Goal: Information Seeking & Learning: Learn about a topic

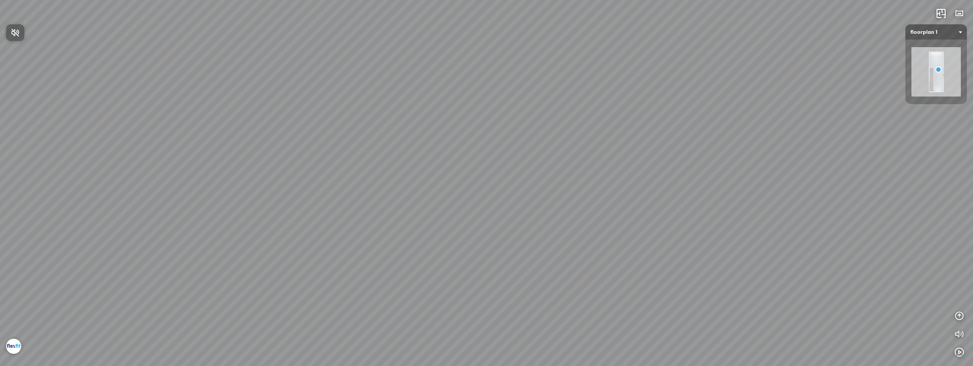
drag, startPoint x: 573, startPoint y: 214, endPoint x: 470, endPoint y: 199, distance: 104.0
click at [470, 199] on div at bounding box center [486, 183] width 973 height 366
drag, startPoint x: 561, startPoint y: 203, endPoint x: 438, endPoint y: 179, distance: 125.5
click at [438, 179] on div "Floor 2" at bounding box center [486, 183] width 973 height 366
drag, startPoint x: 597, startPoint y: 207, endPoint x: 377, endPoint y: 181, distance: 221.6
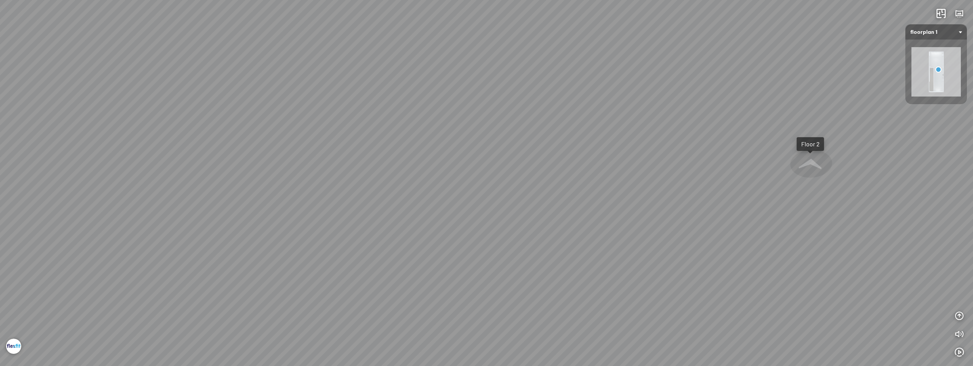
click at [345, 186] on div "Floor 2" at bounding box center [486, 183] width 973 height 366
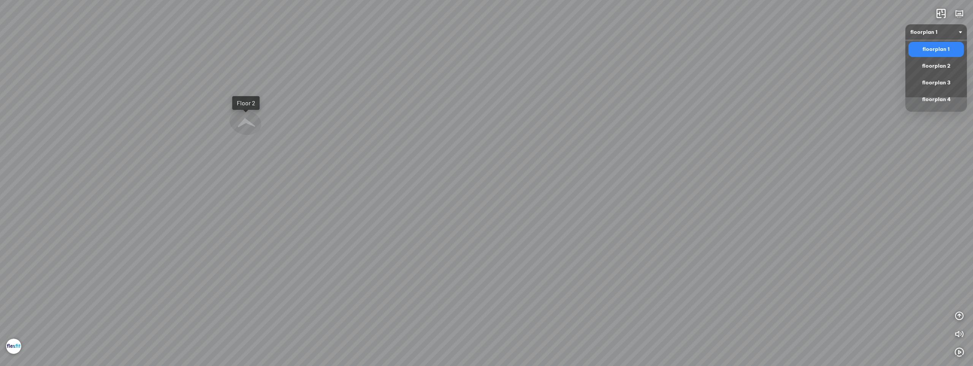
click at [933, 30] on span "floorplan 1" at bounding box center [936, 31] width 52 height 15
click at [937, 67] on div "floorplan 2" at bounding box center [935, 66] width 49 height 9
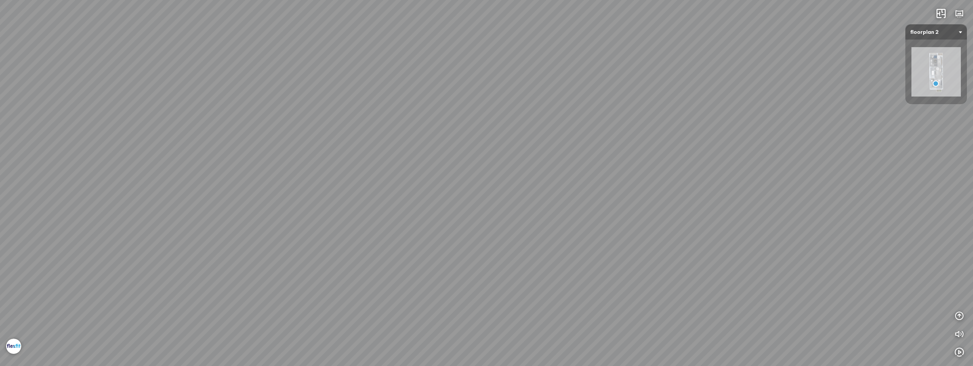
click at [933, 34] on span "floorplan 2" at bounding box center [936, 31] width 52 height 15
drag, startPoint x: 568, startPoint y: 220, endPoint x: 415, endPoint y: 192, distance: 155.7
click at [412, 192] on div at bounding box center [486, 183] width 973 height 366
drag, startPoint x: 405, startPoint y: 198, endPoint x: 592, endPoint y: 138, distance: 196.1
click at [583, 139] on div "Floor 2" at bounding box center [486, 183] width 973 height 366
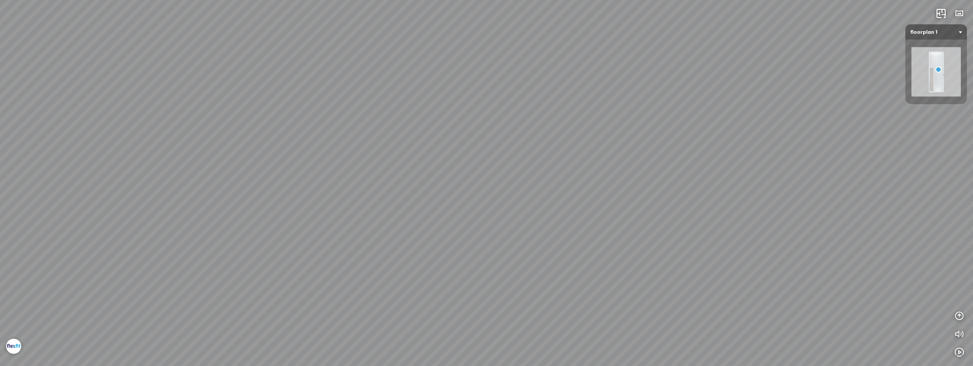
drag, startPoint x: 426, startPoint y: 149, endPoint x: 736, endPoint y: 146, distance: 310.1
click at [734, 138] on div "Floor 2" at bounding box center [486, 183] width 973 height 366
drag, startPoint x: 587, startPoint y: 147, endPoint x: 724, endPoint y: 161, distance: 137.1
click at [722, 160] on div "Floor 2" at bounding box center [486, 183] width 973 height 366
drag, startPoint x: 546, startPoint y: 130, endPoint x: 752, endPoint y: 150, distance: 206.2
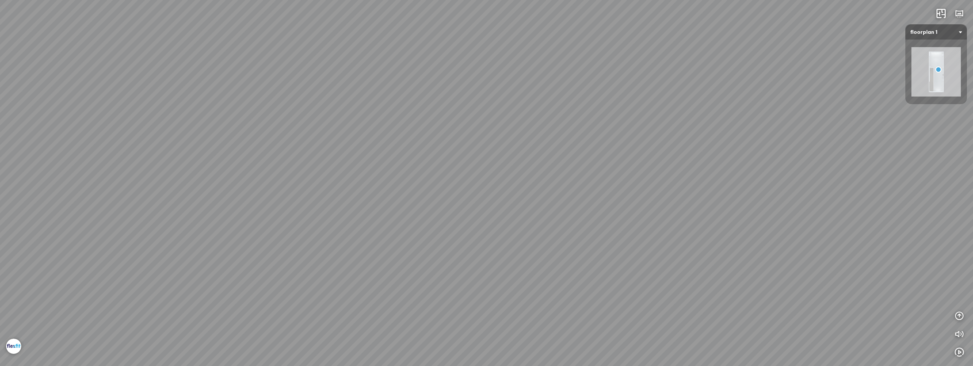
click at [749, 146] on div "Floor 2" at bounding box center [486, 183] width 973 height 366
drag, startPoint x: 594, startPoint y: 140, endPoint x: 649, endPoint y: 159, distance: 57.6
click at [649, 159] on div "Floor 2" at bounding box center [486, 183] width 973 height 366
drag, startPoint x: 611, startPoint y: 122, endPoint x: 631, endPoint y: 138, distance: 25.3
click at [631, 138] on div "Floor 2" at bounding box center [486, 183] width 973 height 366
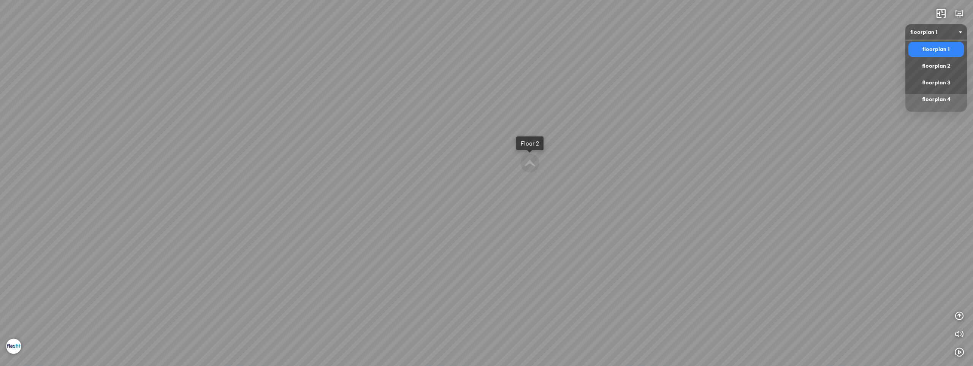
click at [925, 30] on span "floorplan 1" at bounding box center [936, 31] width 52 height 15
click at [931, 82] on div "floorplan 3" at bounding box center [935, 82] width 49 height 9
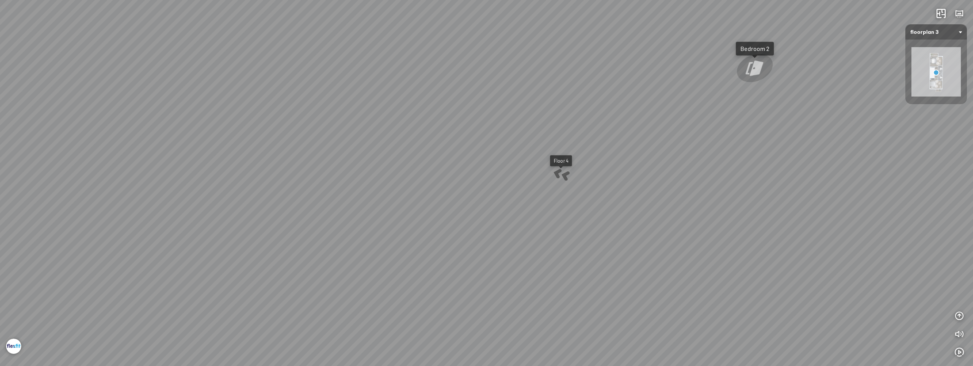
drag, startPoint x: 548, startPoint y: 215, endPoint x: 257, endPoint y: 105, distance: 310.7
click at [257, 105] on div "Floor 4 Floor 2 Bedroom 2 Bedroom 1" at bounding box center [486, 183] width 973 height 366
drag, startPoint x: 508, startPoint y: 147, endPoint x: 392, endPoint y: 134, distance: 116.6
click at [344, 138] on div "Floor 4 Floor 2 Bedroom 2 Bedroom 1" at bounding box center [486, 183] width 973 height 366
drag, startPoint x: 614, startPoint y: 142, endPoint x: 831, endPoint y: 187, distance: 221.3
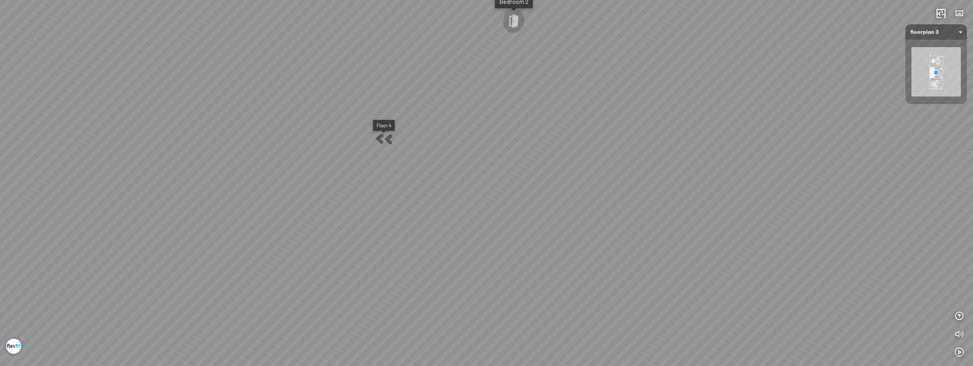
click at [826, 177] on div "Floor 4 Floor 2 Bedroom 2 Bedroom 1" at bounding box center [486, 183] width 973 height 366
click at [936, 30] on span "floorplan 3" at bounding box center [936, 31] width 52 height 15
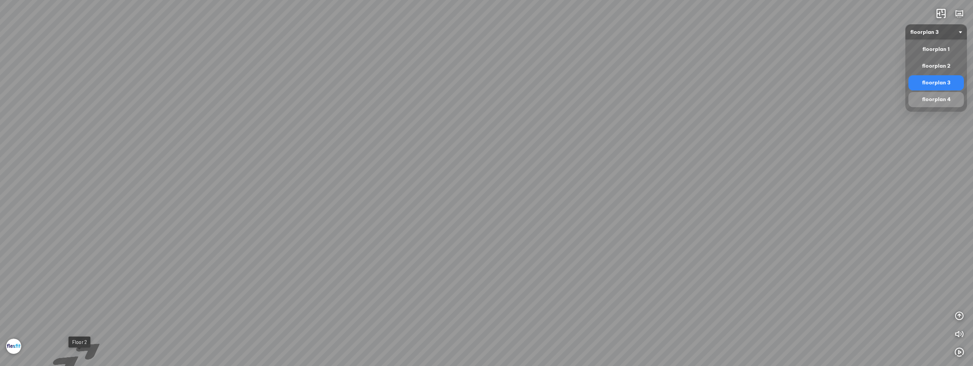
click at [936, 104] on div "floorplan 4" at bounding box center [935, 99] width 49 height 9
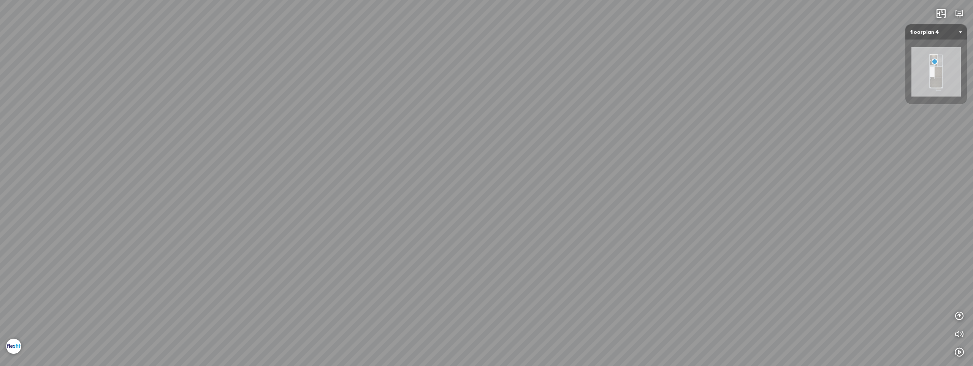
drag, startPoint x: 486, startPoint y: 239, endPoint x: 684, endPoint y: 95, distance: 244.6
click at [643, 95] on div "Floor 3" at bounding box center [486, 183] width 973 height 366
drag, startPoint x: 581, startPoint y: 131, endPoint x: 855, endPoint y: 145, distance: 274.7
click at [801, 137] on div "Floor 3" at bounding box center [486, 183] width 973 height 366
drag, startPoint x: 674, startPoint y: 145, endPoint x: 823, endPoint y: 142, distance: 149.0
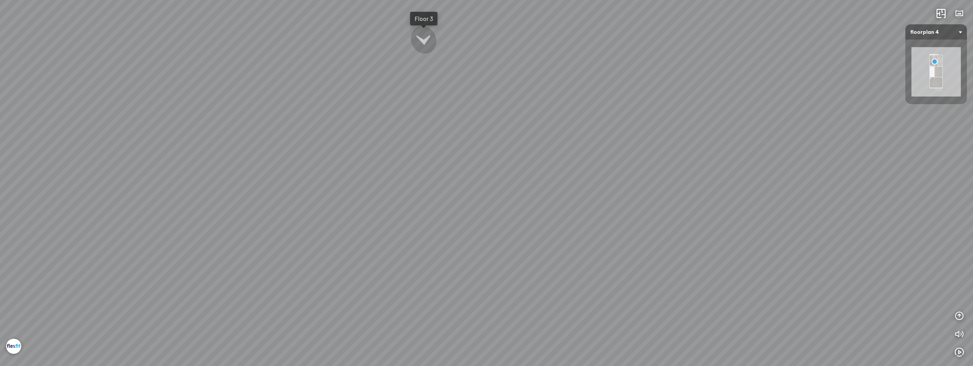
click at [801, 142] on div "Floor 3" at bounding box center [486, 183] width 973 height 366
drag, startPoint x: 527, startPoint y: 141, endPoint x: 750, endPoint y: 146, distance: 223.1
click at [742, 145] on div "Floor 3" at bounding box center [486, 183] width 973 height 366
drag, startPoint x: 531, startPoint y: 137, endPoint x: 365, endPoint y: 231, distance: 190.7
click at [361, 230] on div "Floor 3" at bounding box center [486, 183] width 973 height 366
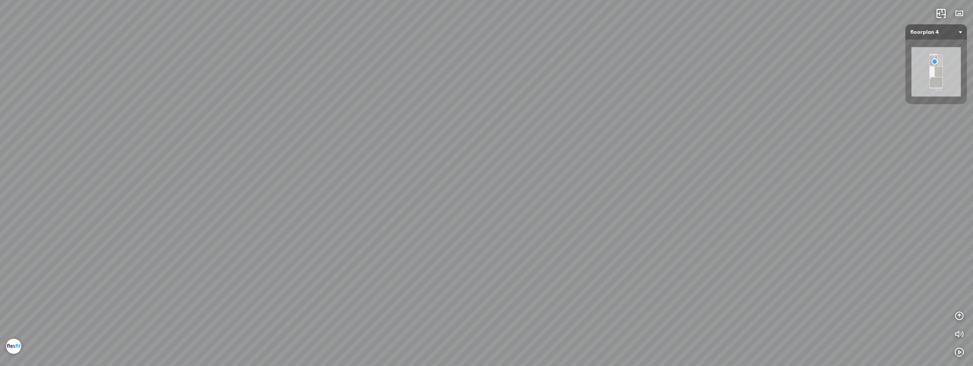
drag, startPoint x: 614, startPoint y: 161, endPoint x: 332, endPoint y: 158, distance: 282.7
click at [340, 158] on div "Floor 3" at bounding box center [486, 183] width 973 height 366
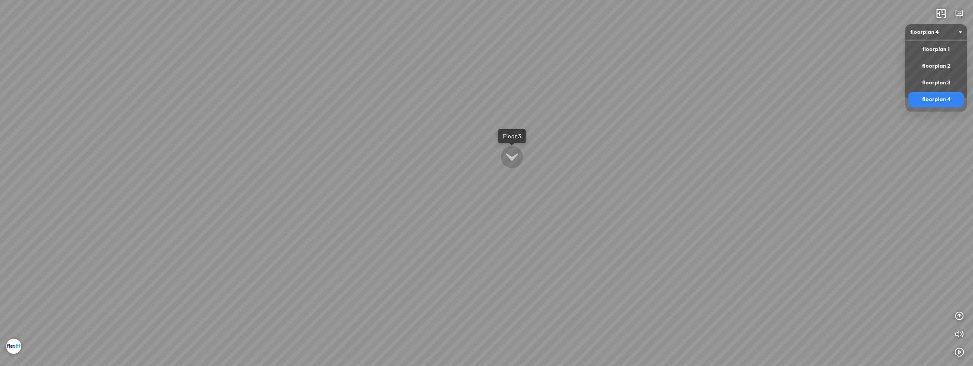
click at [943, 30] on span "floorplan 4" at bounding box center [936, 31] width 52 height 15
click at [936, 66] on div "floorplan 2" at bounding box center [935, 66] width 49 height 9
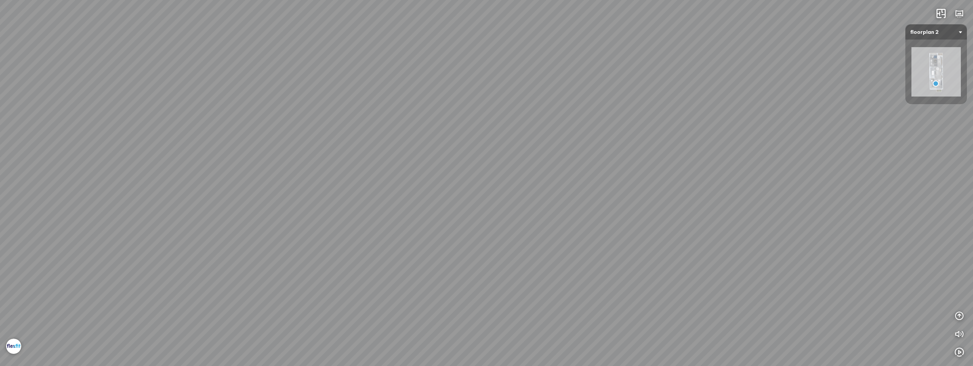
click at [931, 69] on img at bounding box center [935, 71] width 49 height 49
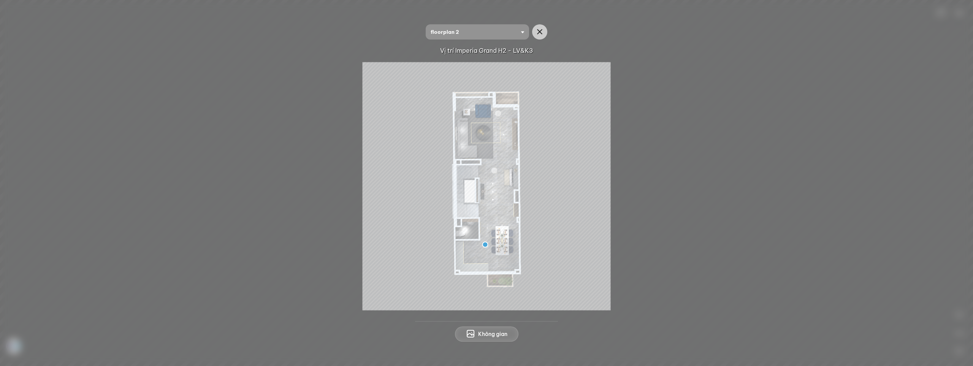
click at [602, 203] on img at bounding box center [487, 186] width 248 height 248
click at [544, 30] on icon "button" at bounding box center [539, 31] width 9 height 9
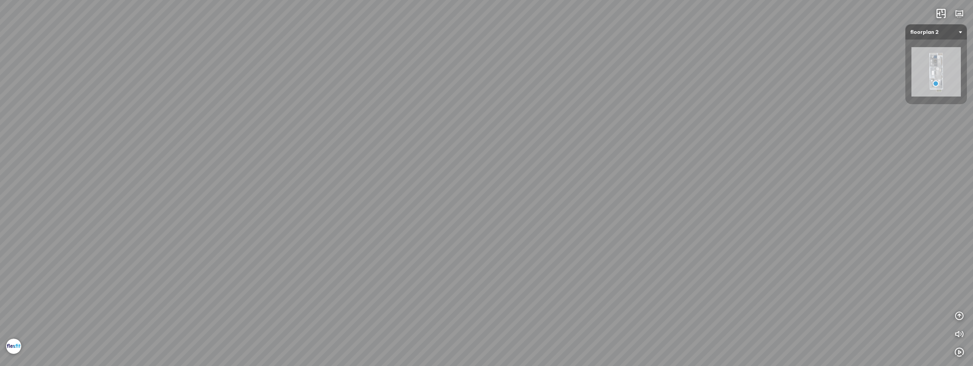
drag, startPoint x: 450, startPoint y: 211, endPoint x: 598, endPoint y: 162, distance: 156.0
click at [598, 162] on div "Floor 1" at bounding box center [486, 183] width 973 height 366
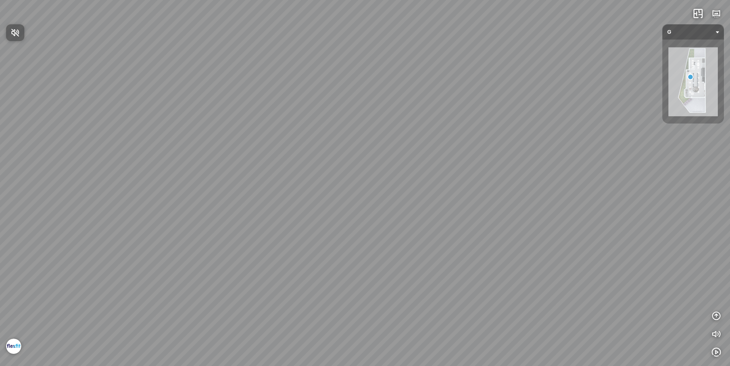
drag, startPoint x: 355, startPoint y: 207, endPoint x: 375, endPoint y: 196, distance: 23.3
click at [375, 196] on div at bounding box center [365, 183] width 730 height 366
drag, startPoint x: 429, startPoint y: 196, endPoint x: 212, endPoint y: 170, distance: 218.5
click at [200, 168] on div at bounding box center [365, 183] width 730 height 366
drag, startPoint x: 339, startPoint y: 184, endPoint x: 168, endPoint y: 167, distance: 171.5
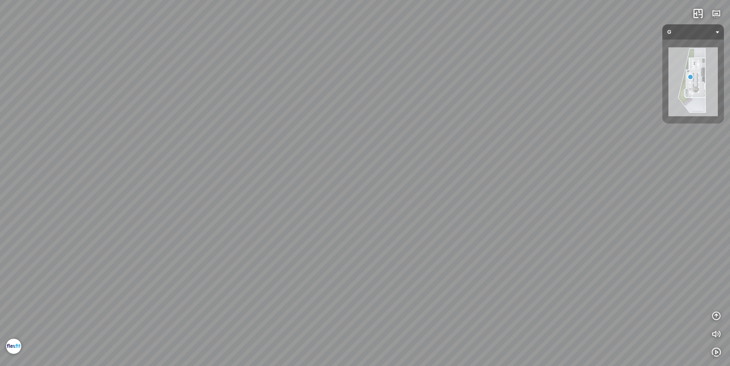
click at [169, 168] on div at bounding box center [365, 183] width 730 height 366
drag, startPoint x: 369, startPoint y: 180, endPoint x: 227, endPoint y: 184, distance: 141.8
click at [229, 184] on div at bounding box center [365, 183] width 730 height 366
click at [689, 33] on span "G" at bounding box center [693, 31] width 52 height 15
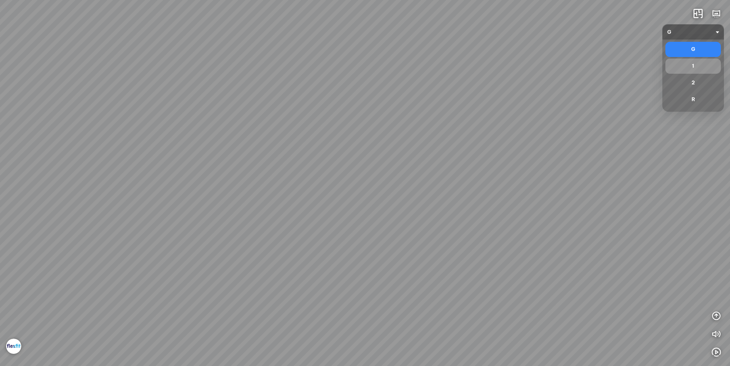
click at [694, 68] on div "1" at bounding box center [692, 66] width 49 height 9
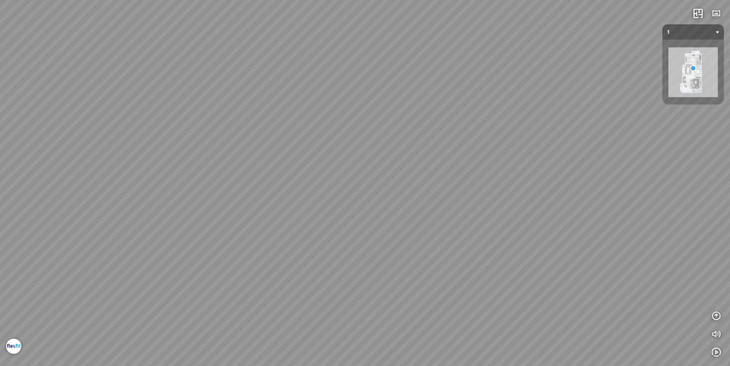
drag, startPoint x: 388, startPoint y: 217, endPoint x: 284, endPoint y: 204, distance: 104.9
click at [272, 204] on div "2F G" at bounding box center [365, 183] width 730 height 366
drag, startPoint x: 397, startPoint y: 200, endPoint x: 154, endPoint y: 194, distance: 242.9
click at [155, 194] on div "2F G" at bounding box center [365, 183] width 730 height 366
drag, startPoint x: 326, startPoint y: 190, endPoint x: 229, endPoint y: 193, distance: 97.0
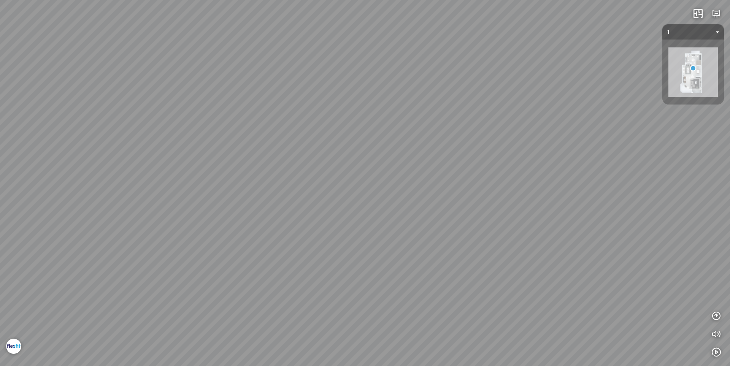
click at [230, 193] on div "2F G" at bounding box center [365, 183] width 730 height 366
click at [293, 146] on div "2F G" at bounding box center [365, 183] width 730 height 366
click at [698, 33] on span "1" at bounding box center [693, 31] width 52 height 15
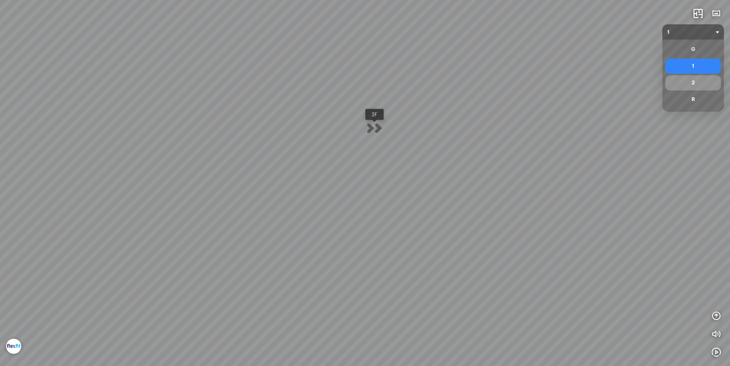
click at [693, 84] on div "2" at bounding box center [692, 82] width 49 height 9
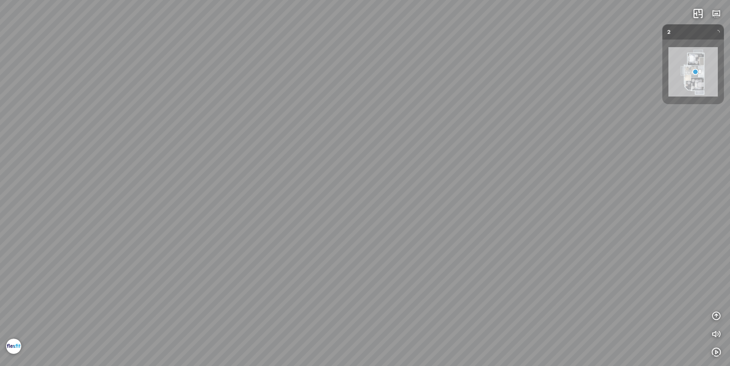
drag, startPoint x: 351, startPoint y: 234, endPoint x: 411, endPoint y: 137, distance: 114.6
click at [411, 137] on div at bounding box center [365, 183] width 730 height 366
drag, startPoint x: 338, startPoint y: 175, endPoint x: 434, endPoint y: 154, distance: 98.1
click at [429, 154] on div "Bedroom Master Bedroom Worship 1F" at bounding box center [365, 183] width 730 height 366
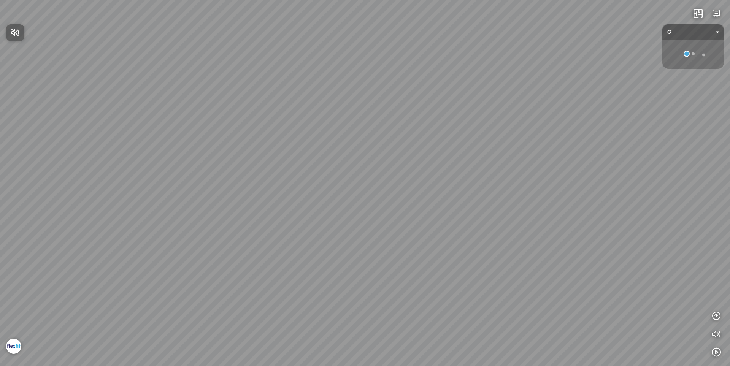
drag, startPoint x: 406, startPoint y: 217, endPoint x: 355, endPoint y: 203, distance: 53.6
click at [355, 203] on div at bounding box center [365, 183] width 730 height 366
drag, startPoint x: 436, startPoint y: 207, endPoint x: 183, endPoint y: 168, distance: 256.1
click at [183, 168] on div at bounding box center [365, 183] width 730 height 366
drag, startPoint x: 359, startPoint y: 181, endPoint x: 263, endPoint y: 171, distance: 97.1
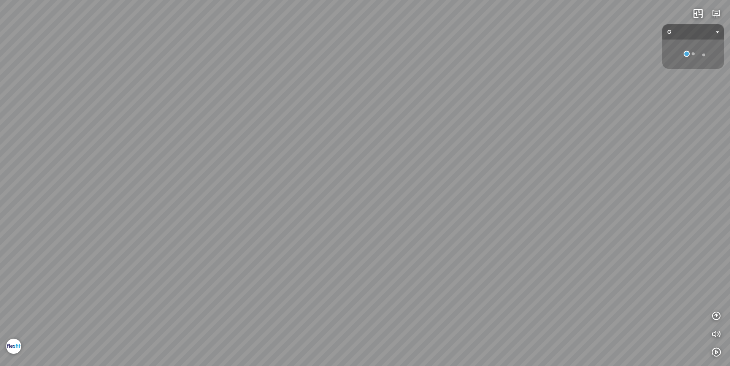
click at [263, 171] on div at bounding box center [365, 183] width 730 height 366
drag, startPoint x: 255, startPoint y: 159, endPoint x: 312, endPoint y: 142, distance: 59.5
click at [220, 159] on div at bounding box center [365, 183] width 730 height 366
click at [681, 36] on span "G" at bounding box center [693, 31] width 52 height 15
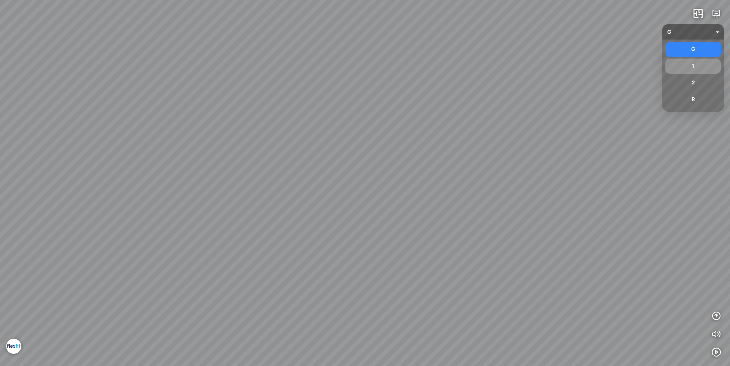
click at [691, 70] on div "1" at bounding box center [692, 66] width 49 height 9
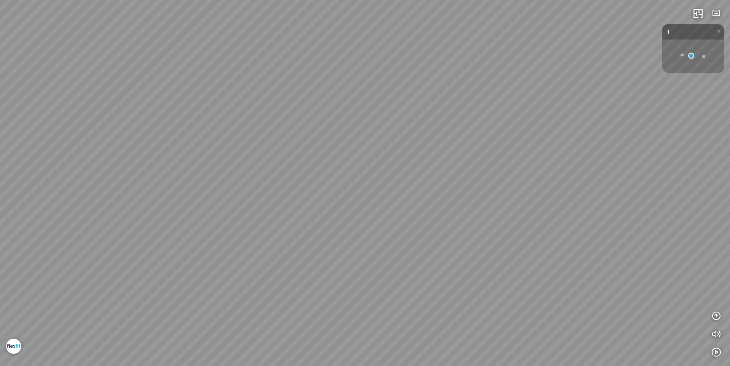
drag, startPoint x: 424, startPoint y: 188, endPoint x: 515, endPoint y: 112, distance: 118.4
click at [491, 124] on div at bounding box center [365, 183] width 730 height 366
drag, startPoint x: 443, startPoint y: 119, endPoint x: 625, endPoint y: 109, distance: 182.3
click at [578, 100] on div "G 2F" at bounding box center [365, 183] width 730 height 366
drag, startPoint x: 529, startPoint y: 112, endPoint x: 442, endPoint y: 196, distance: 120.9
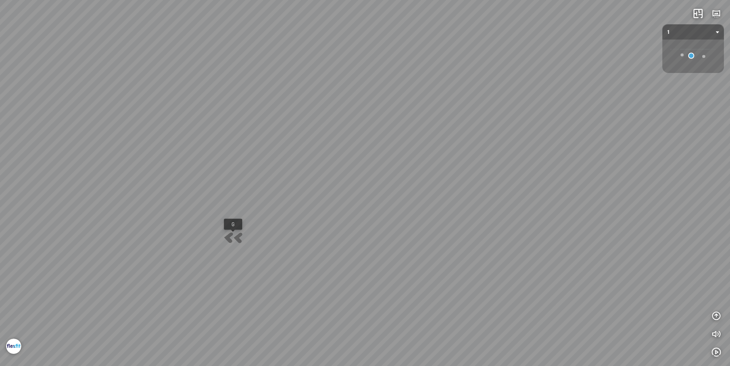
click at [442, 196] on div "G 2F" at bounding box center [365, 183] width 730 height 366
drag, startPoint x: 442, startPoint y: 124, endPoint x: 520, endPoint y: 195, distance: 105.4
click at [517, 198] on div "G 2F" at bounding box center [365, 183] width 730 height 366
drag, startPoint x: 418, startPoint y: 170, endPoint x: 528, endPoint y: 172, distance: 110.2
click at [524, 171] on div "G 2F" at bounding box center [365, 183] width 730 height 366
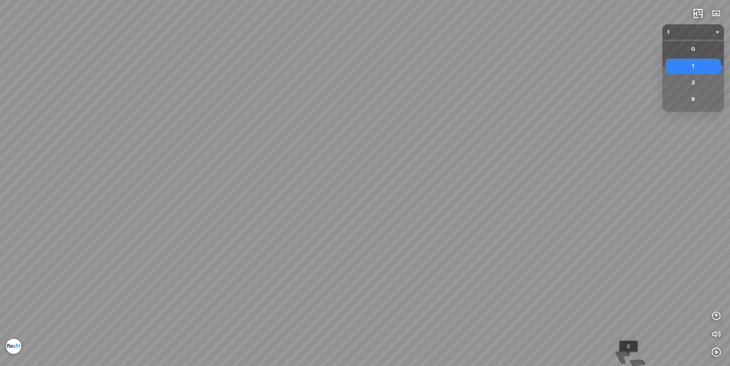
click at [698, 26] on span "1" at bounding box center [693, 31] width 52 height 15
click at [680, 51] on div "G" at bounding box center [692, 49] width 49 height 9
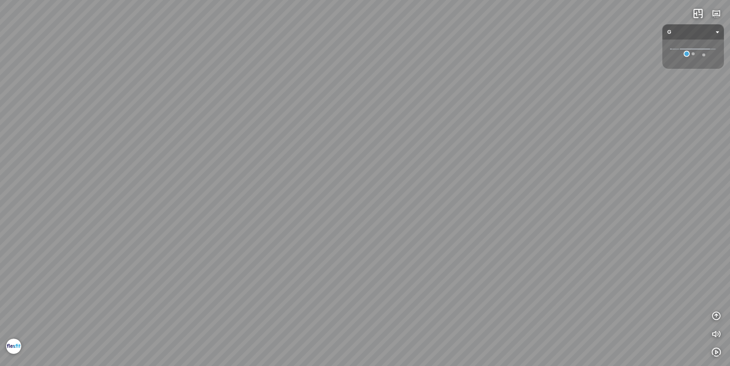
click at [688, 35] on span "G" at bounding box center [693, 31] width 52 height 15
